Goal: Task Accomplishment & Management: Use online tool/utility

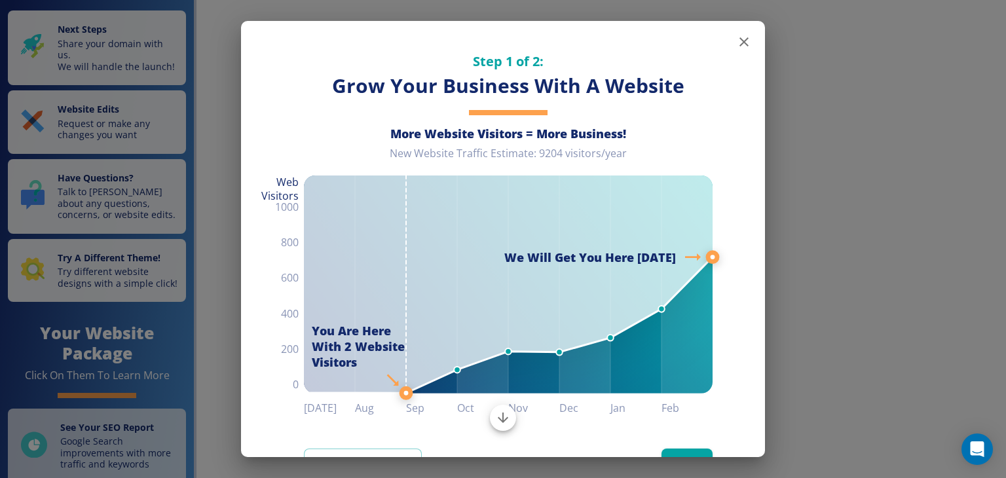
click at [740, 44] on icon "button" at bounding box center [744, 41] width 9 height 9
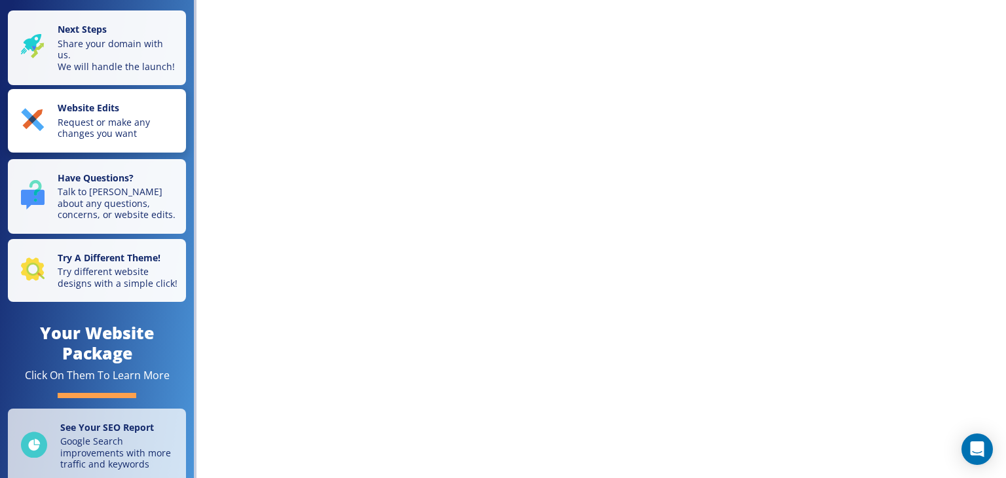
click at [126, 117] on p "Website Edits" at bounding box center [118, 109] width 121 height 14
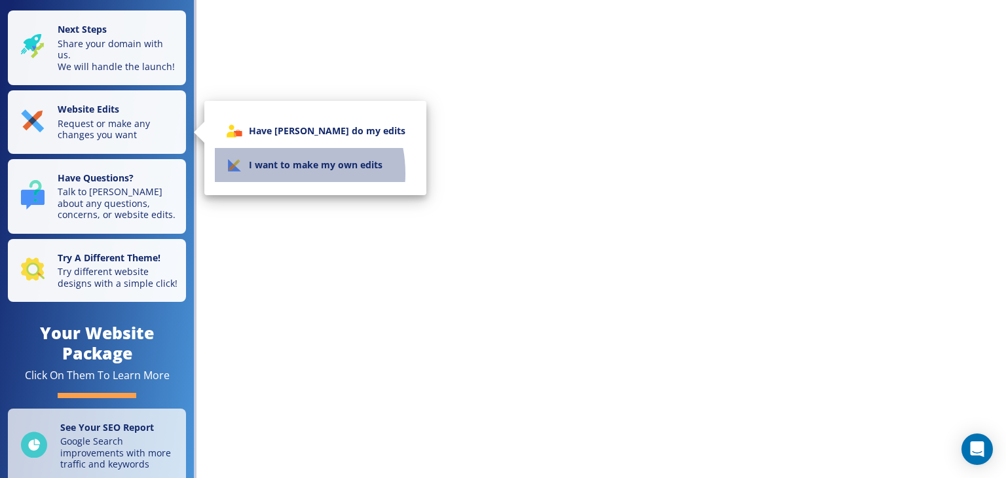
click at [268, 174] on li "I want to make my own edits" at bounding box center [315, 165] width 201 height 34
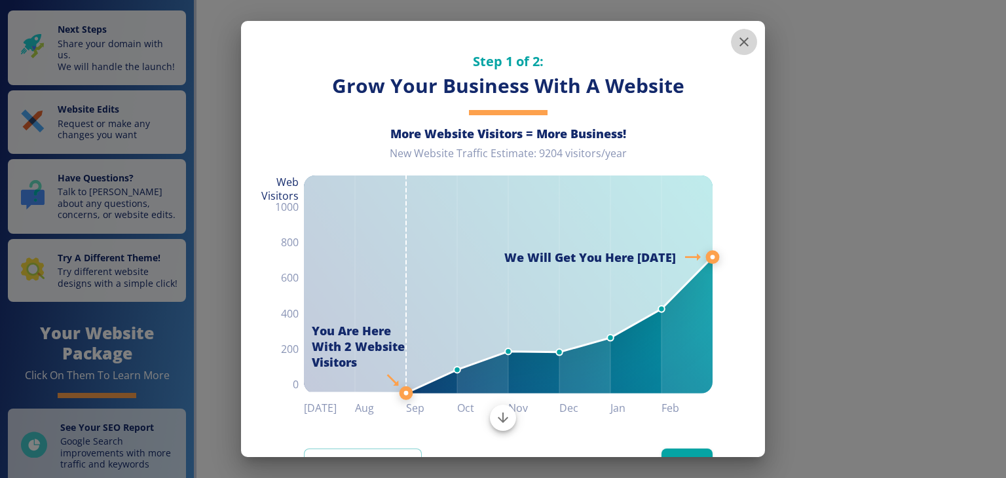
click at [736, 47] on icon "button" at bounding box center [744, 42] width 16 height 16
click at [740, 47] on icon "button" at bounding box center [744, 42] width 16 height 16
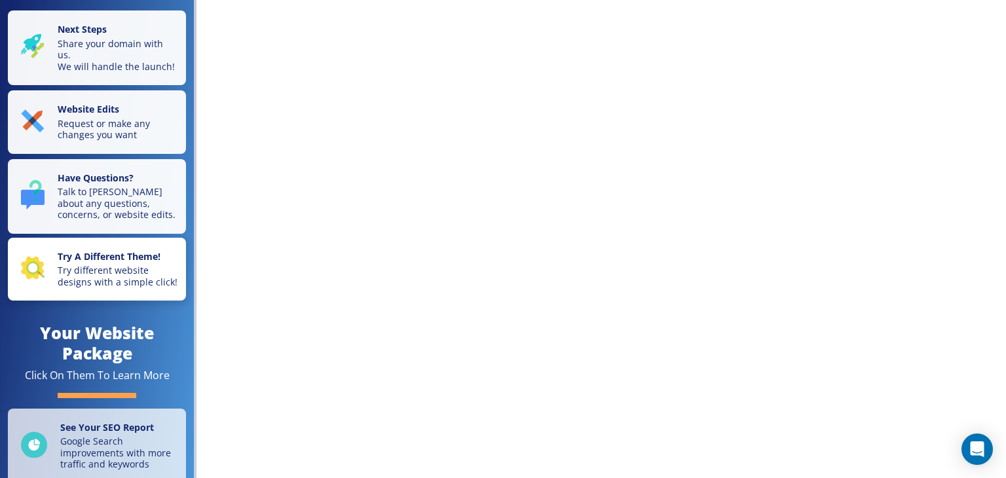
click at [131, 288] on p "Try different website designs with a simple click!" at bounding box center [118, 276] width 121 height 23
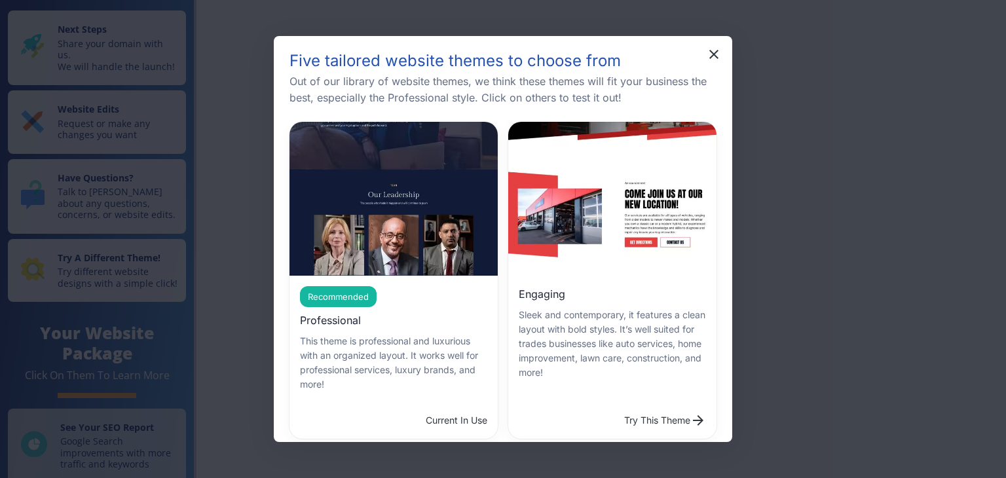
scroll to position [786, 0]
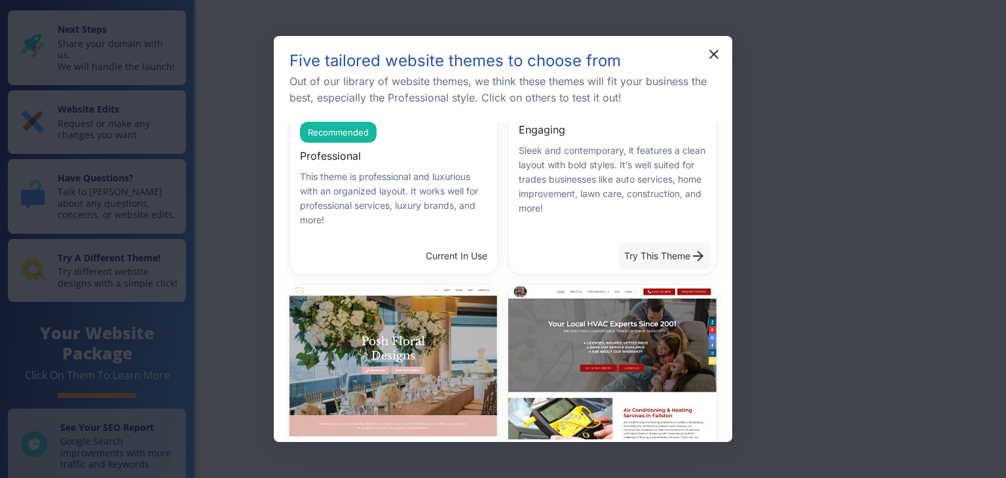
scroll to position [66, 0]
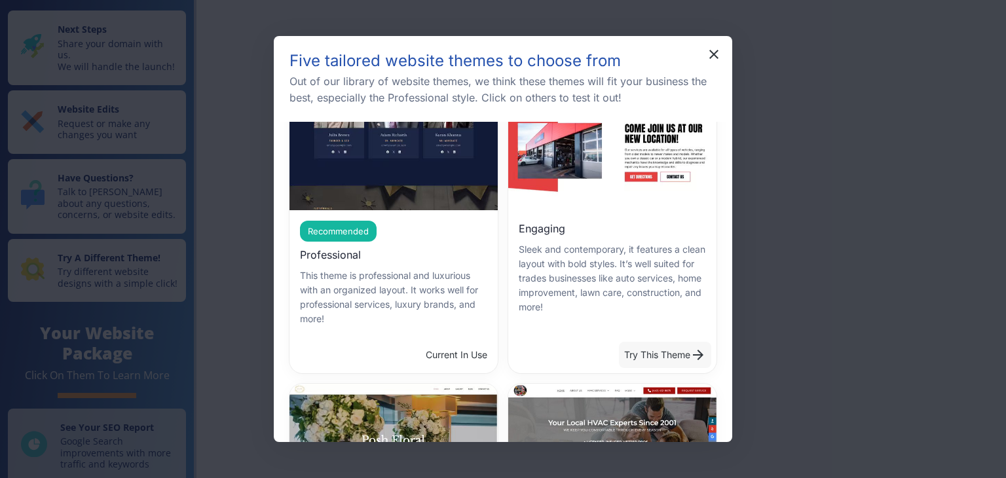
click at [650, 354] on button "Try This Theme" at bounding box center [665, 355] width 92 height 26
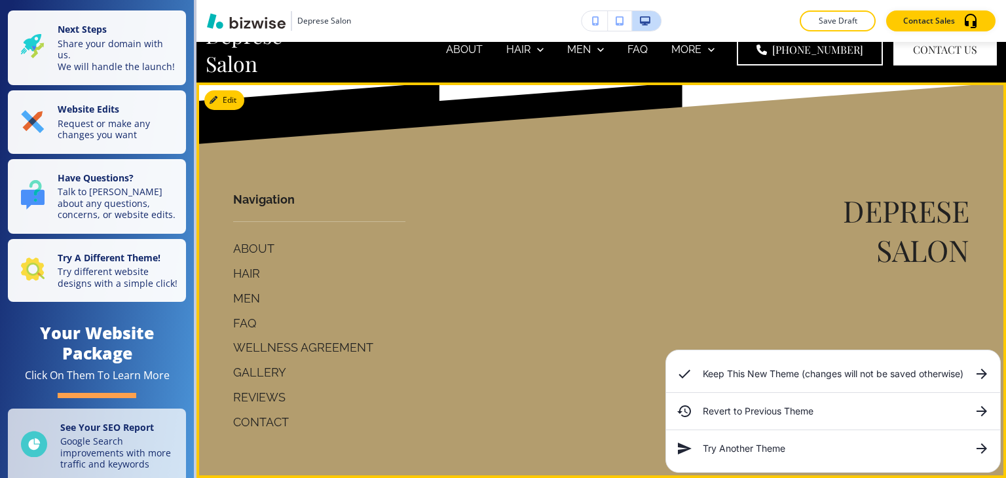
scroll to position [0, 0]
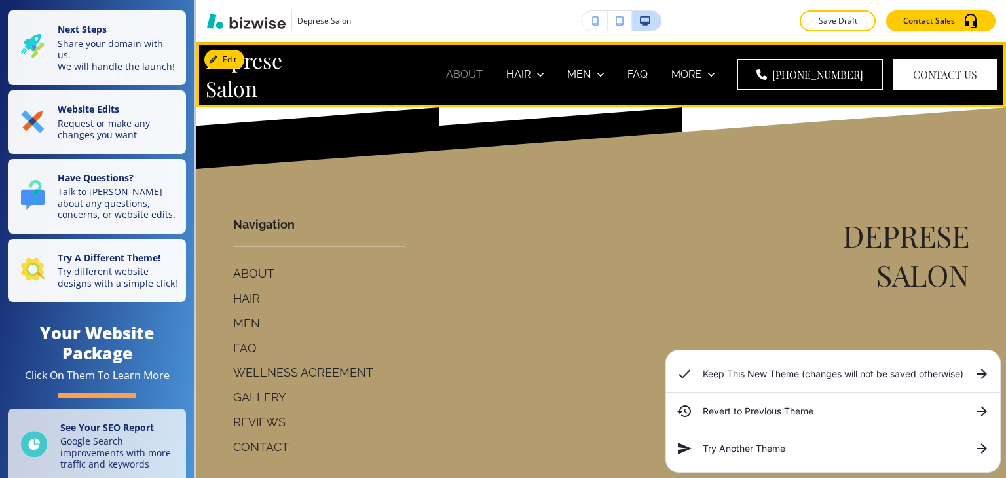
click at [482, 74] on p "ABOUT" at bounding box center [464, 74] width 37 height 15
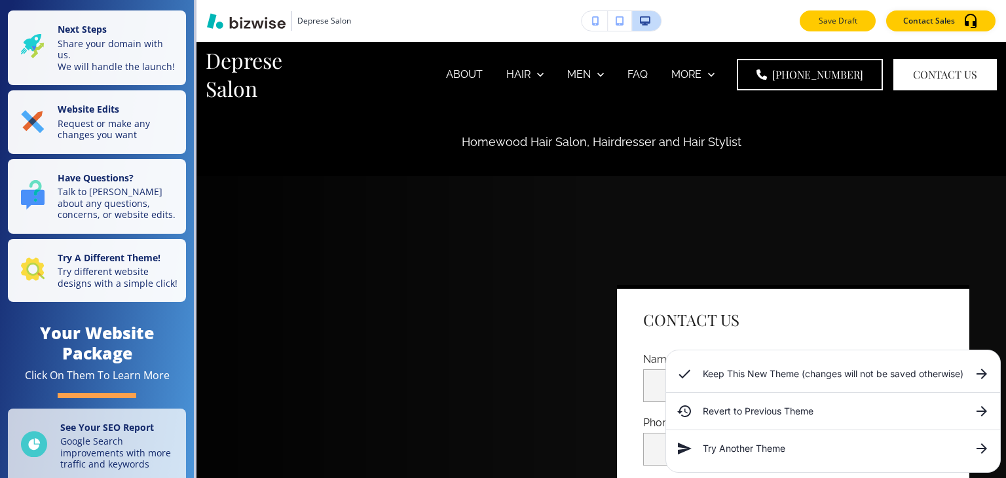
click at [848, 24] on p "Save Draft" at bounding box center [838, 21] width 42 height 12
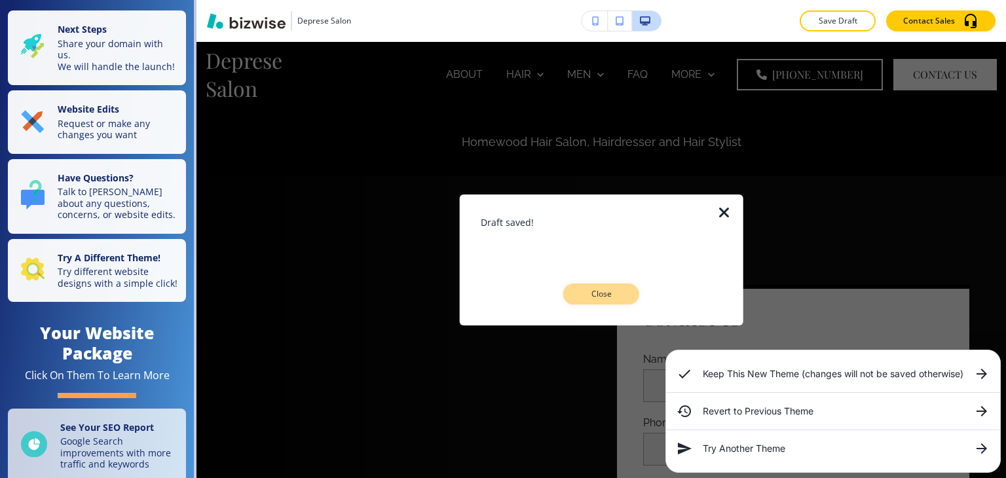
click at [608, 292] on p "Close" at bounding box center [601, 294] width 42 height 12
